Goal: Transaction & Acquisition: Purchase product/service

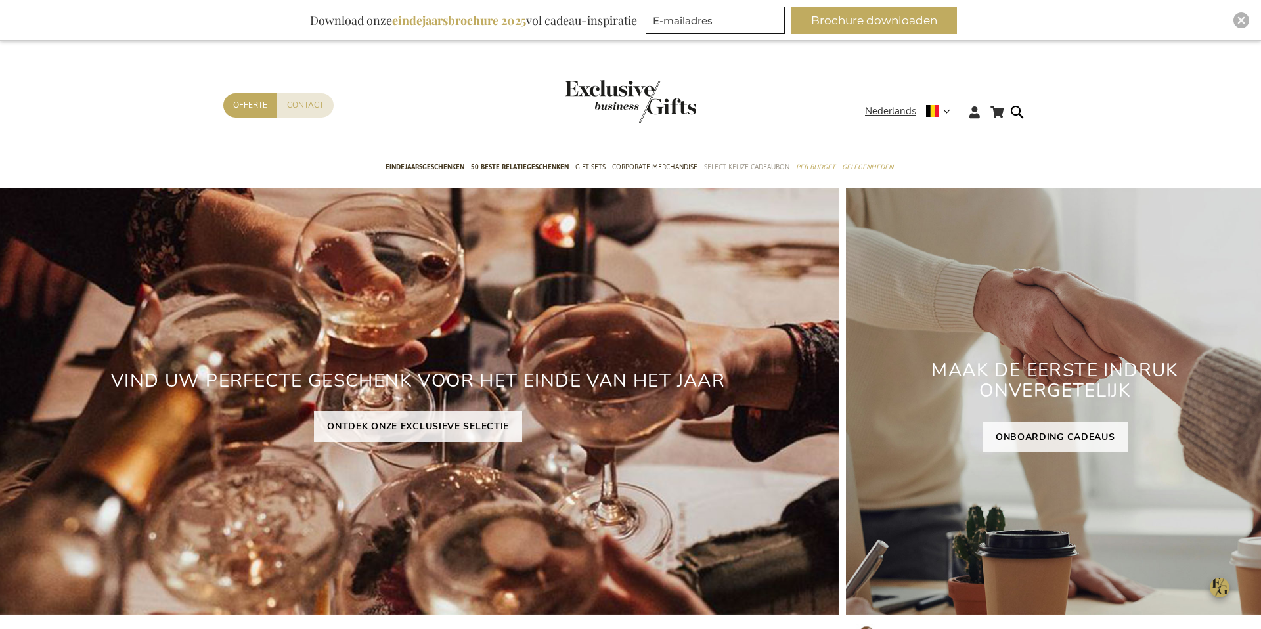
click at [731, 165] on span "Select Keuze Cadeaubon" at bounding box center [746, 167] width 85 height 14
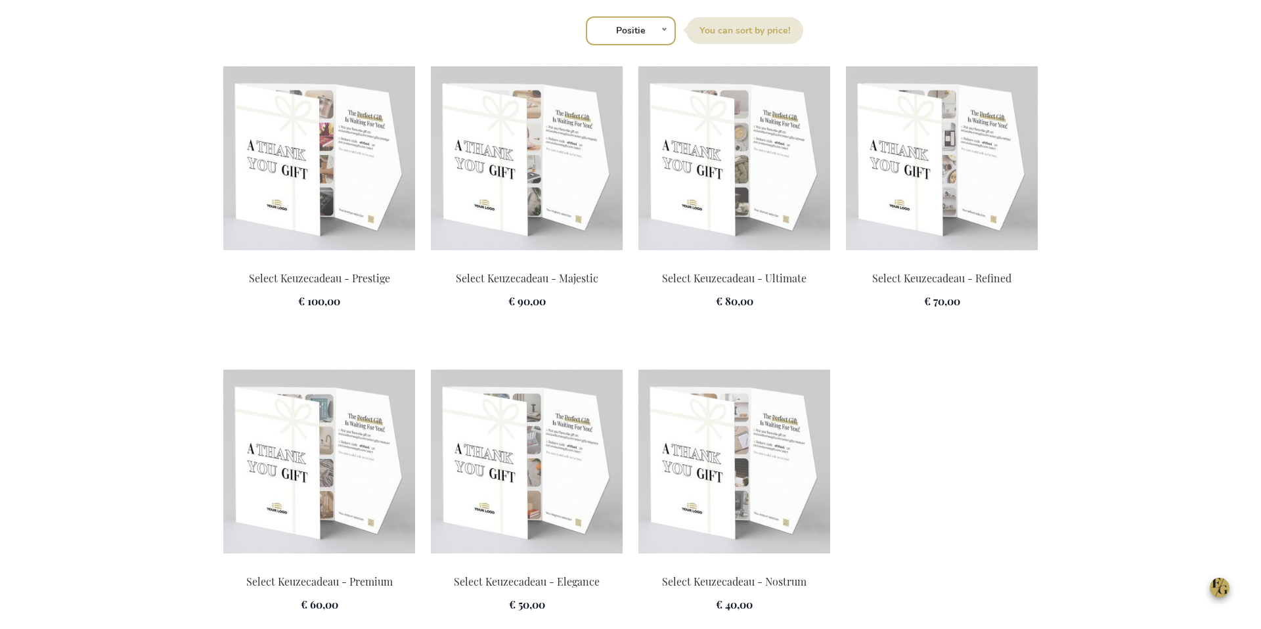
scroll to position [1806, 0]
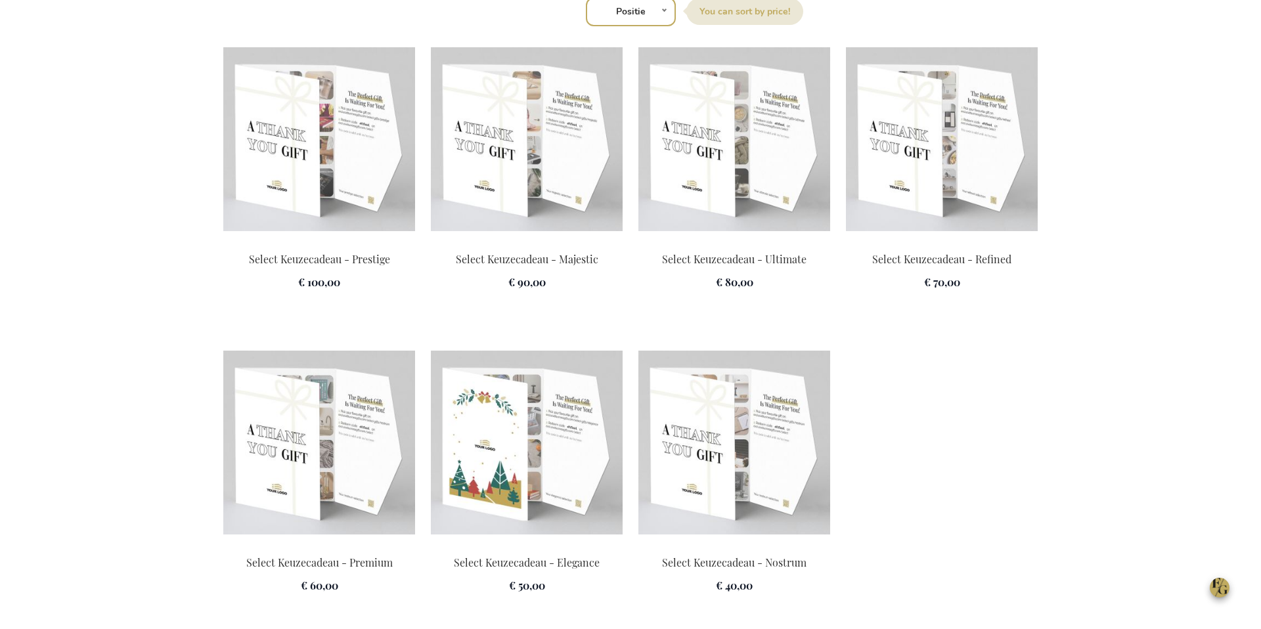
click at [534, 460] on img at bounding box center [527, 443] width 192 height 184
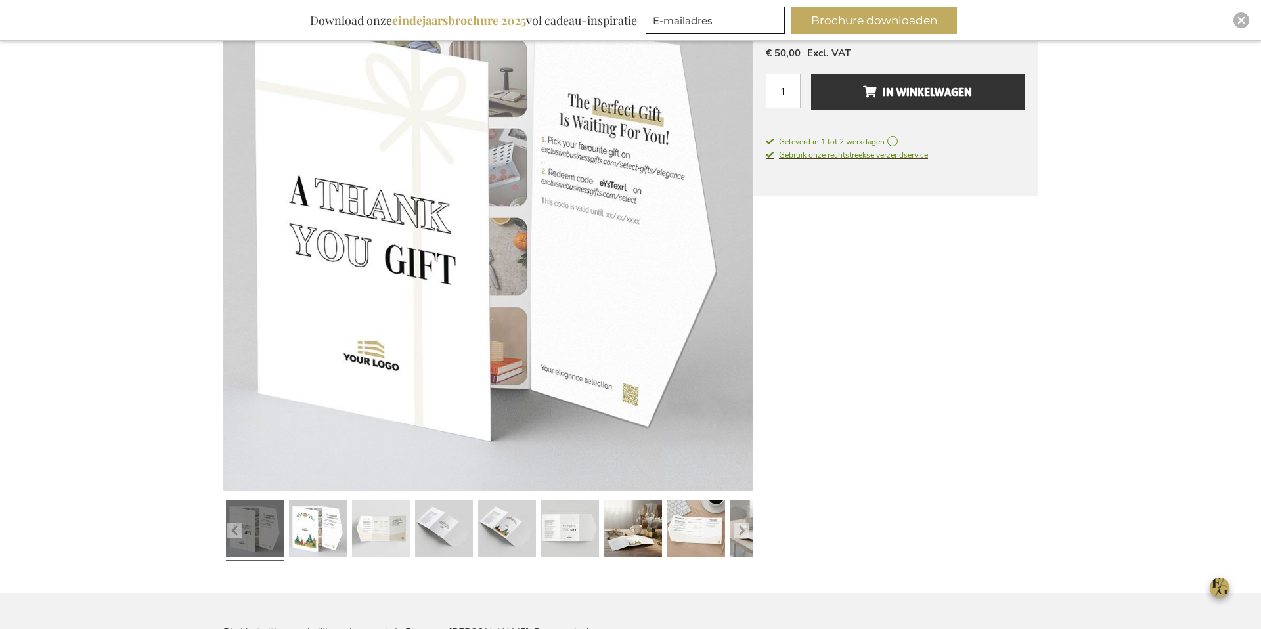
scroll to position [273, 0]
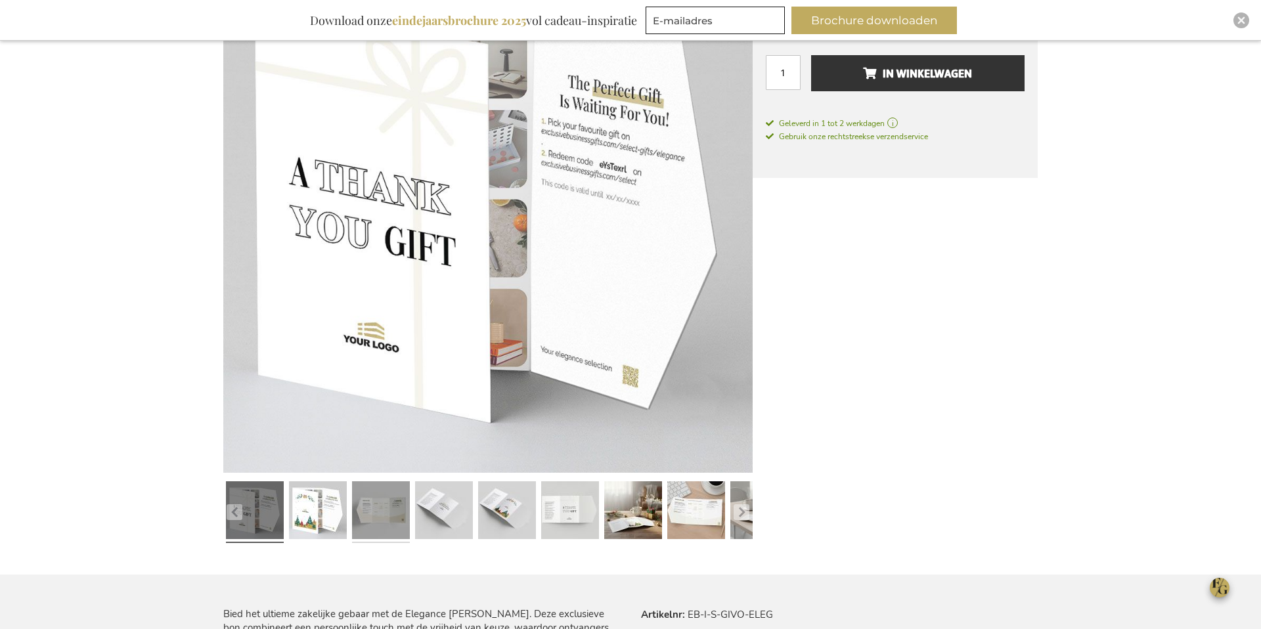
click at [389, 521] on link at bounding box center [381, 512] width 58 height 72
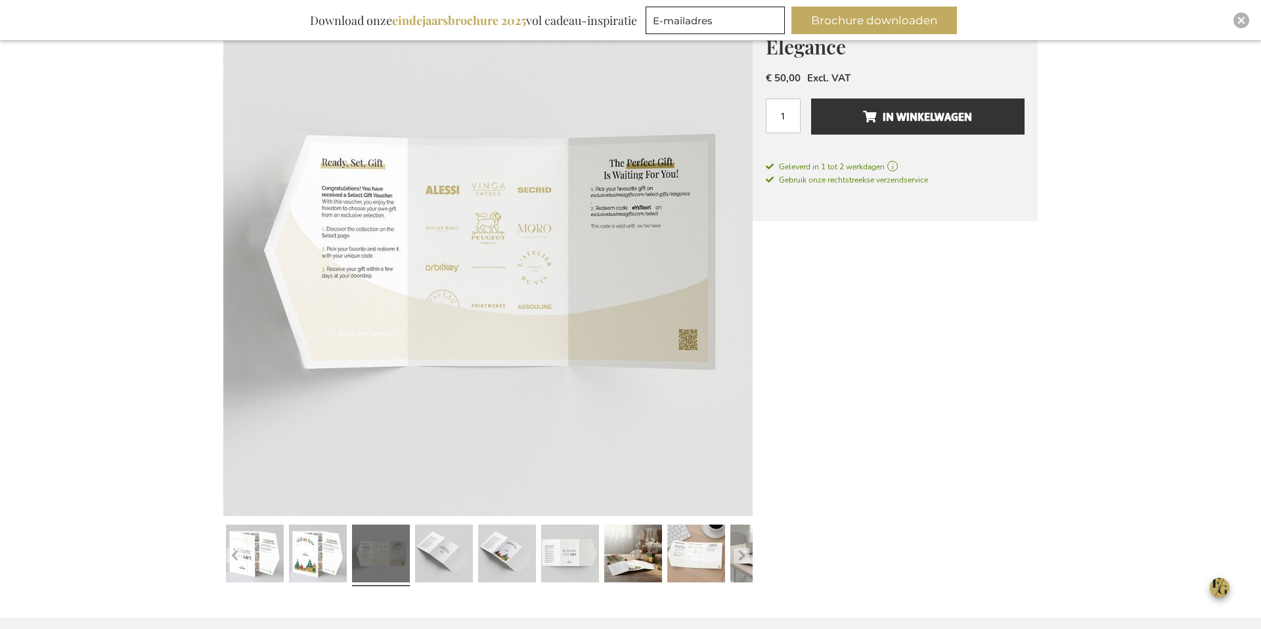
scroll to position [258, 0]
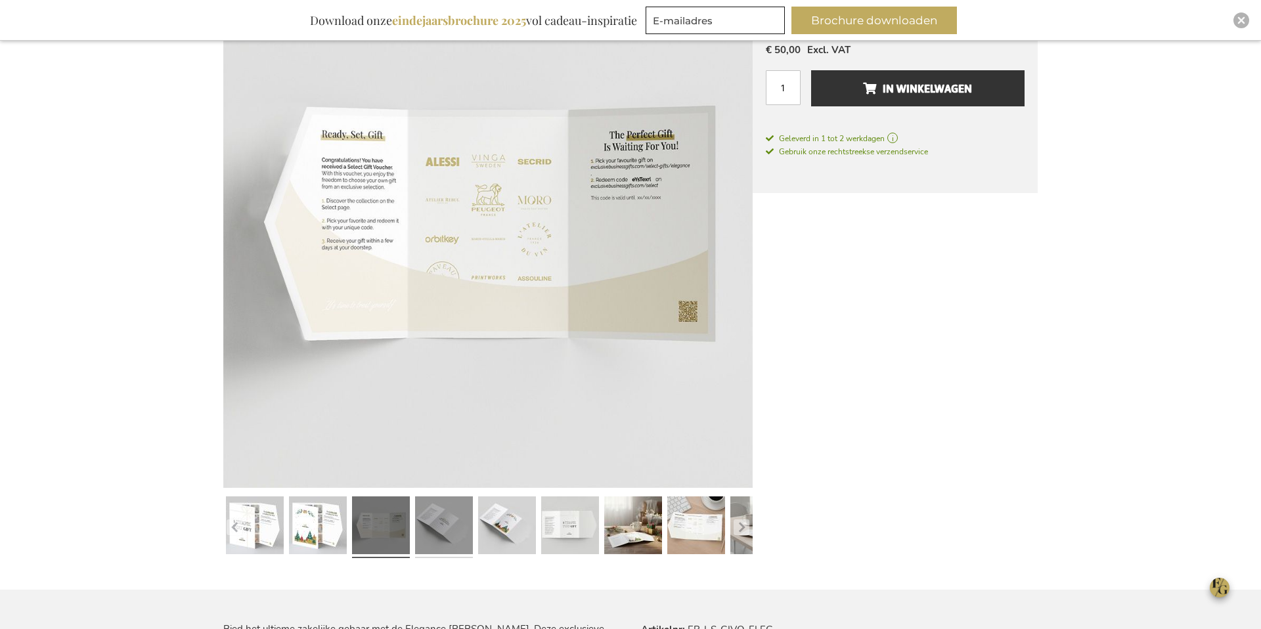
click at [444, 518] on link at bounding box center [444, 527] width 58 height 72
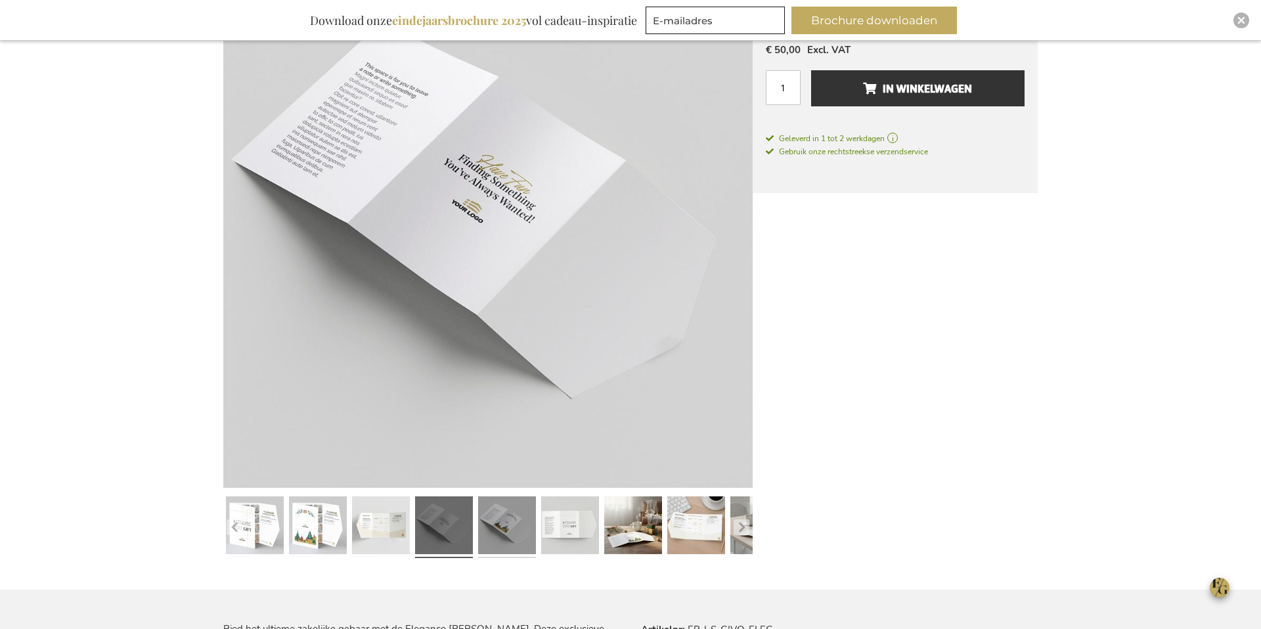
click at [493, 519] on link at bounding box center [507, 527] width 58 height 72
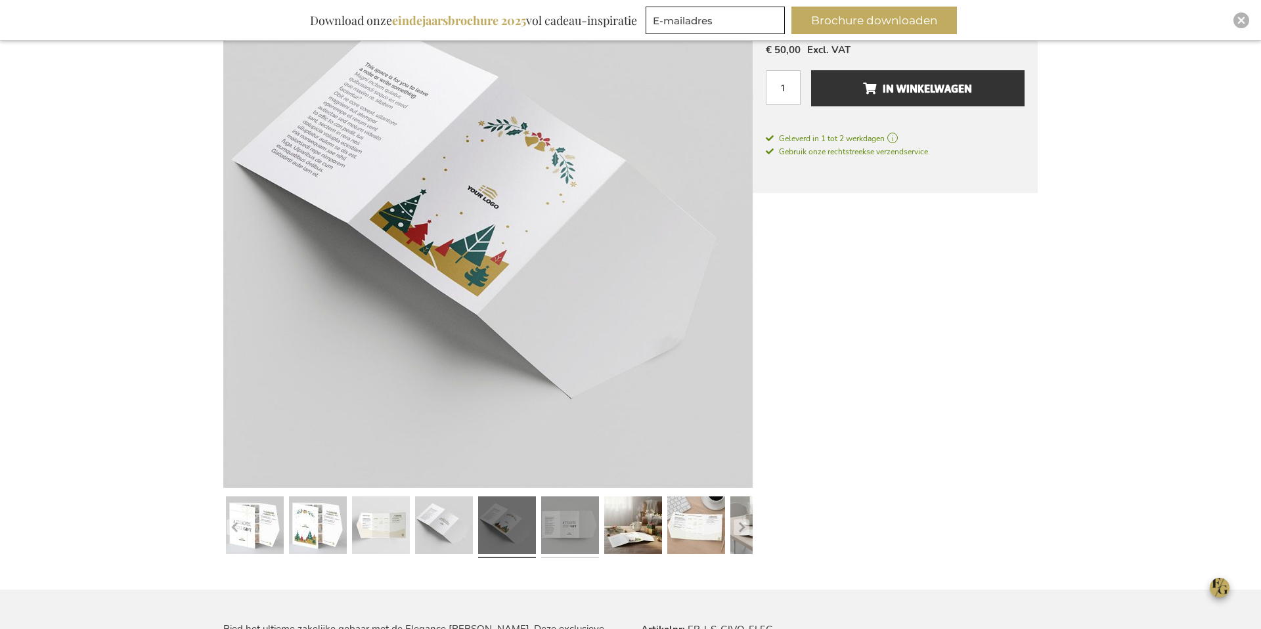
click at [546, 519] on link at bounding box center [570, 527] width 58 height 72
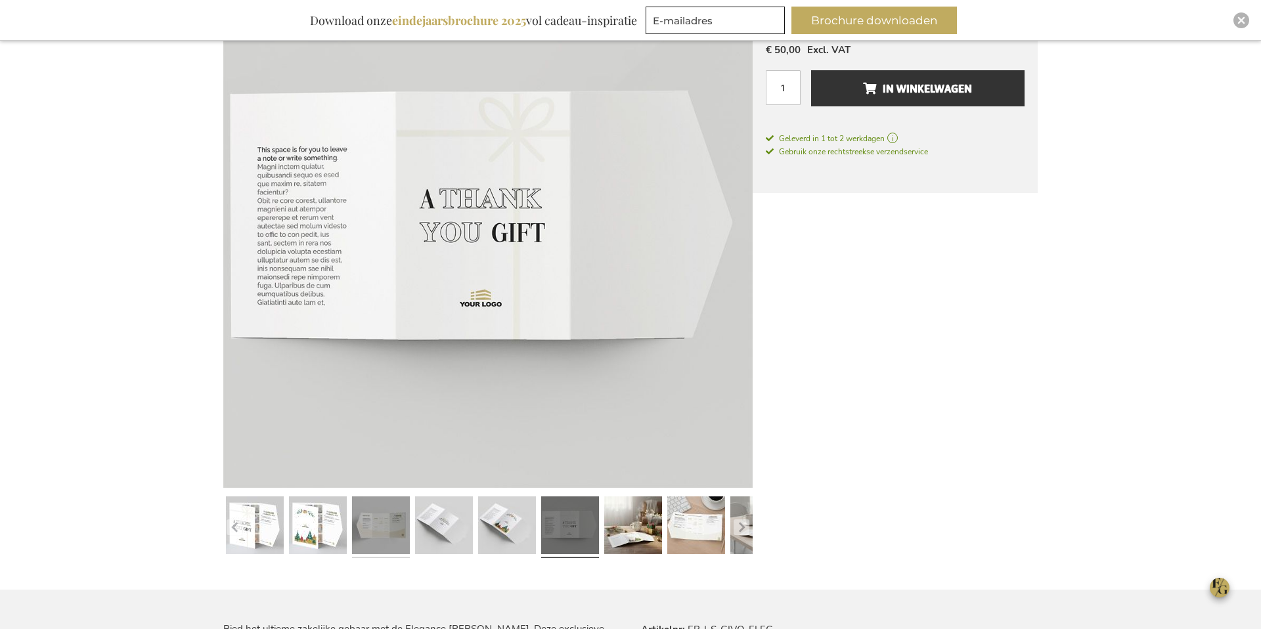
click at [371, 534] on link at bounding box center [381, 527] width 58 height 72
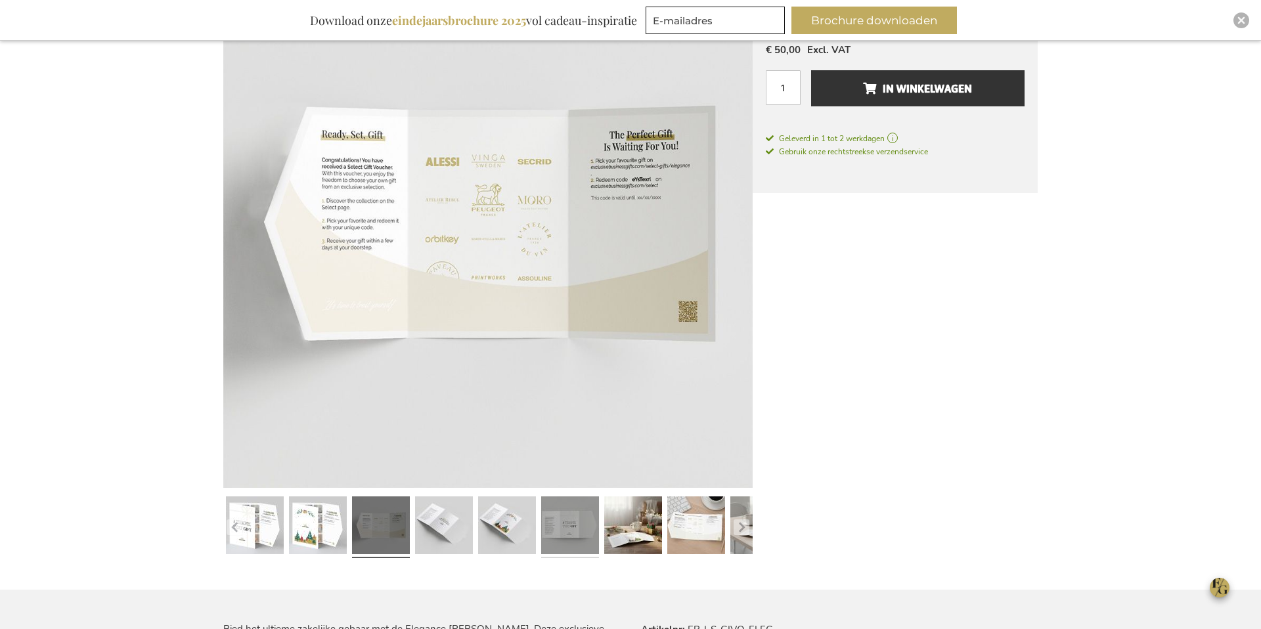
click at [577, 537] on link at bounding box center [570, 527] width 58 height 72
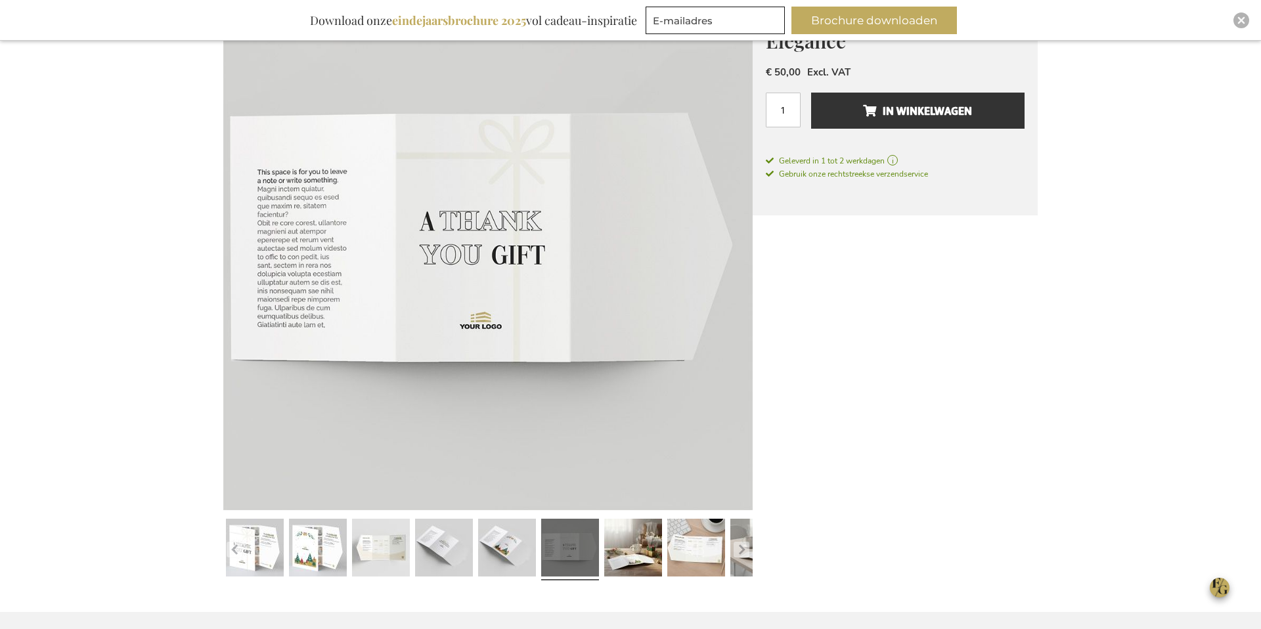
scroll to position [238, 0]
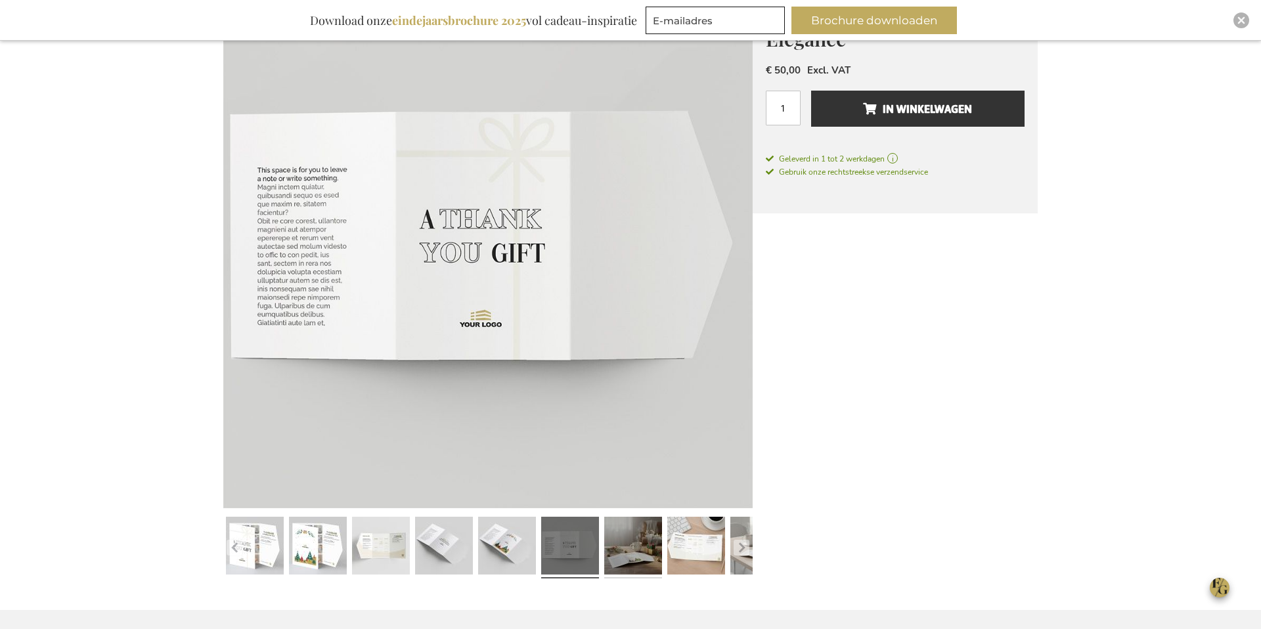
click at [620, 553] on link at bounding box center [633, 548] width 58 height 72
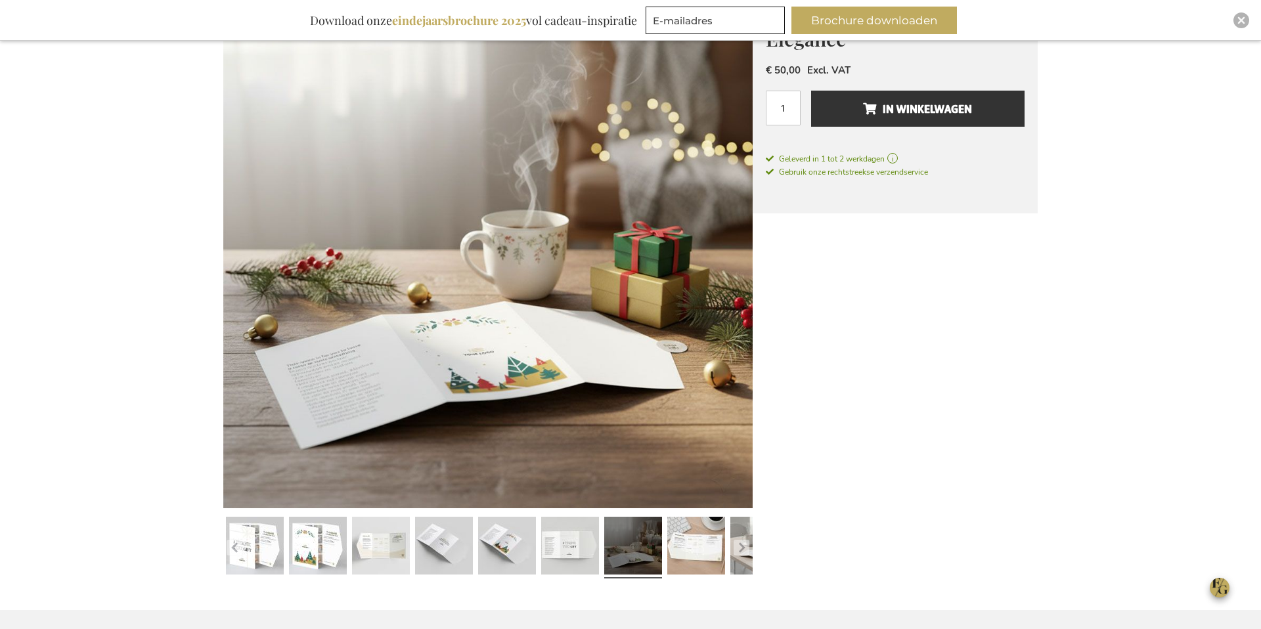
click at [665, 546] on div at bounding box center [696, 548] width 63 height 72
drag, startPoint x: 692, startPoint y: 548, endPoint x: 579, endPoint y: 538, distance: 113.3
click at [691, 548] on link at bounding box center [696, 548] width 58 height 72
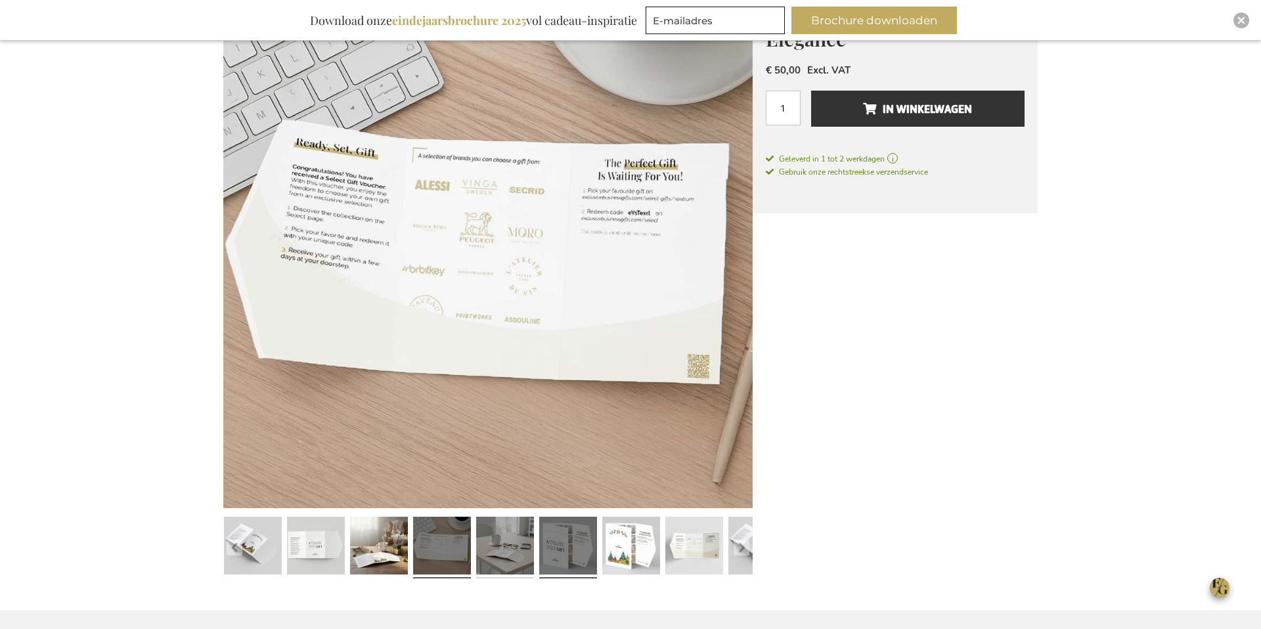
click at [527, 537] on link at bounding box center [505, 548] width 58 height 72
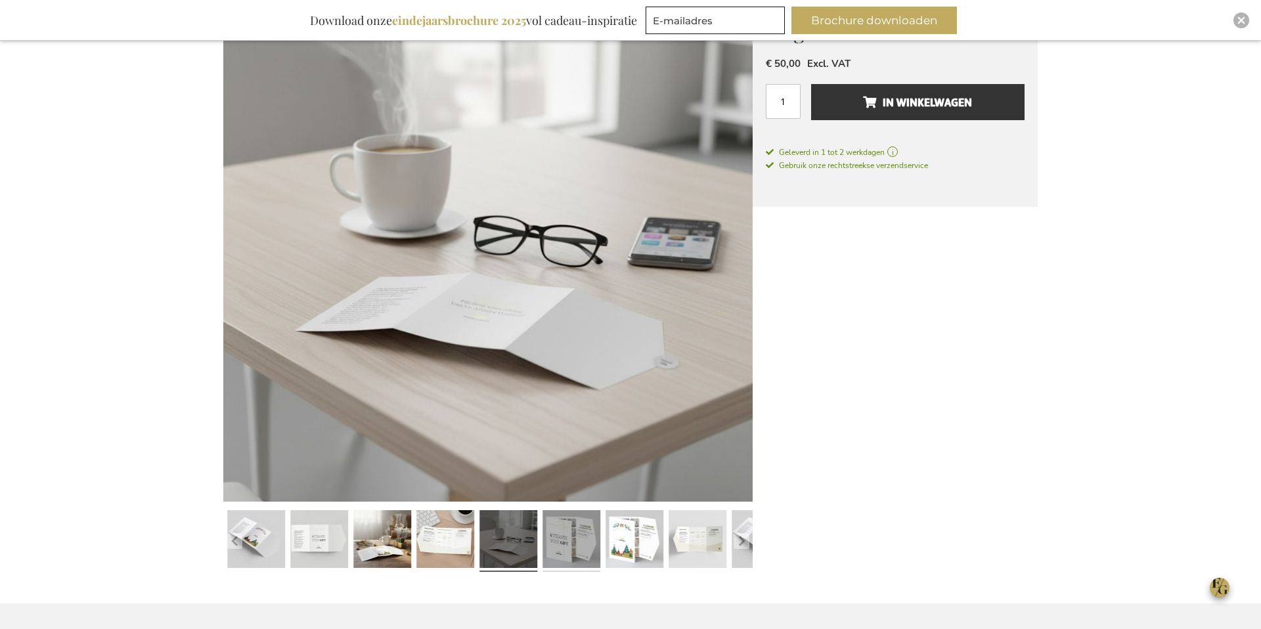
scroll to position [246, 0]
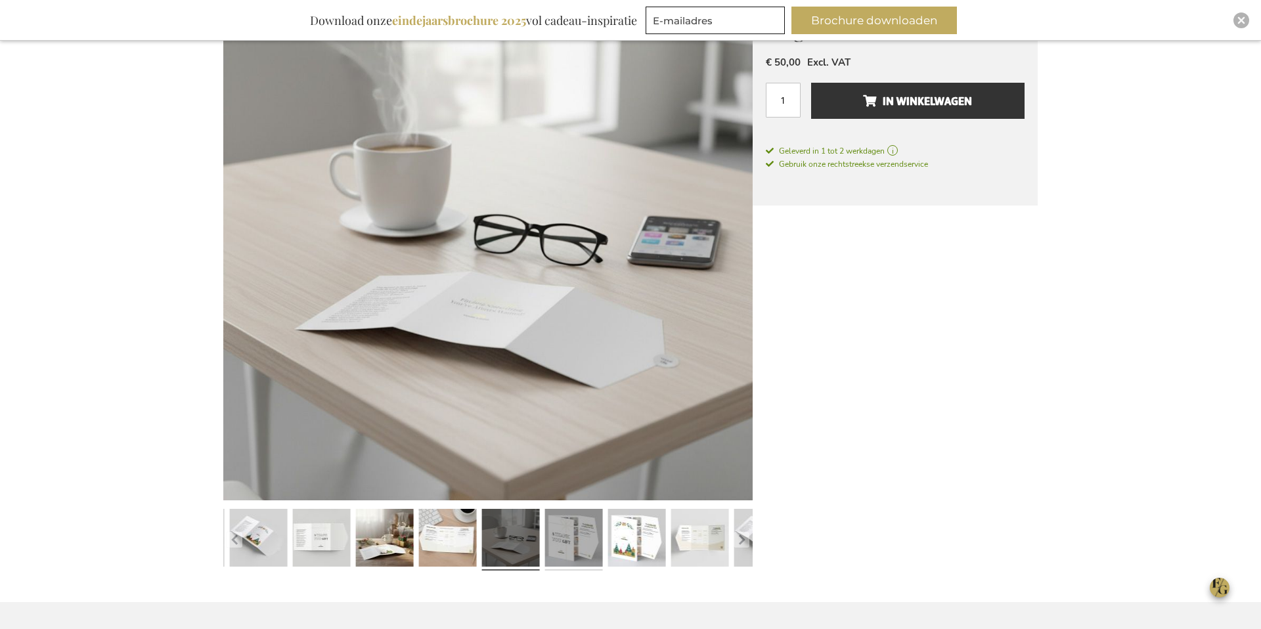
click at [578, 560] on link at bounding box center [574, 540] width 58 height 72
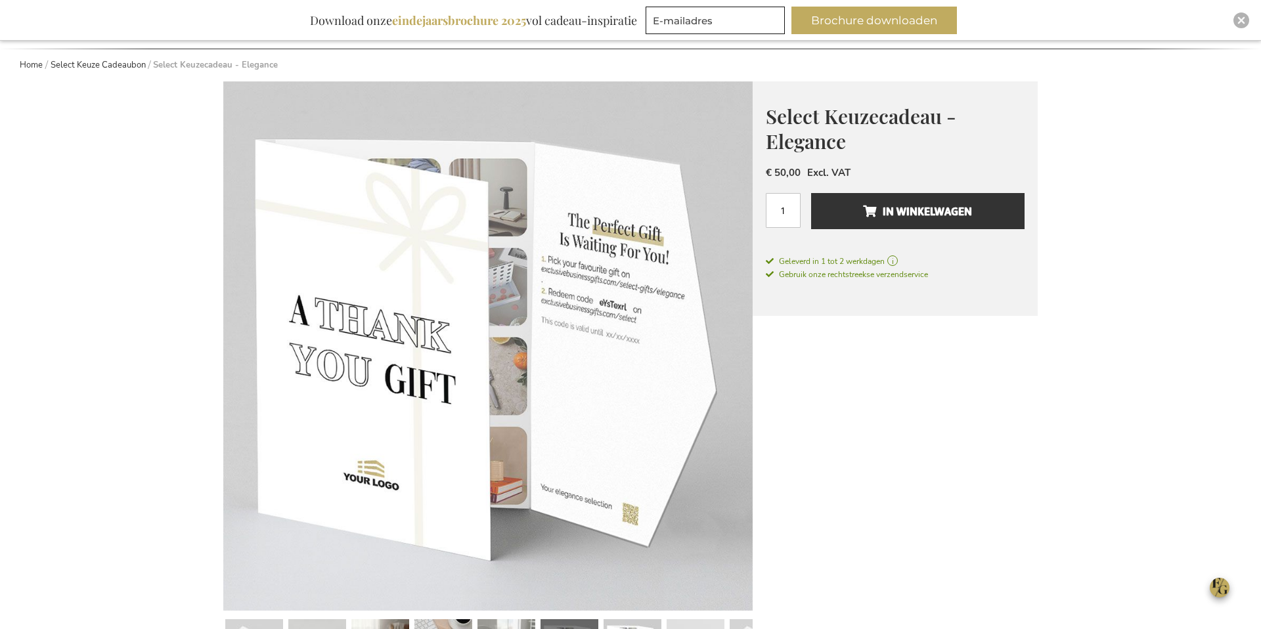
scroll to position [0, 0]
